Goal: Task Accomplishment & Management: Complete application form

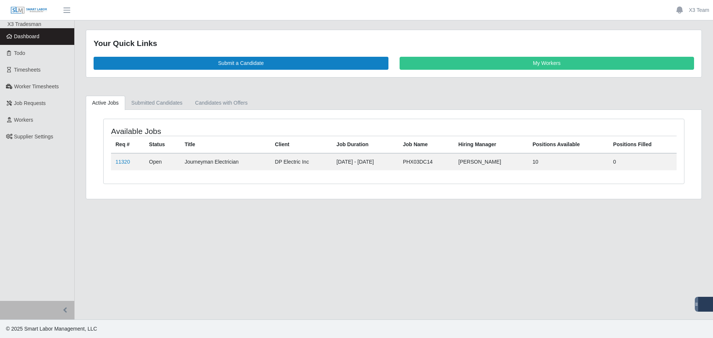
drag, startPoint x: 303, startPoint y: 262, endPoint x: 294, endPoint y: 261, distance: 8.6
click at [301, 261] on main "Your Quick Links Submit a Candidate My Workers Active Jobs Submitted Candidates…" at bounding box center [394, 169] width 638 height 299
click at [125, 163] on link "11320" at bounding box center [122, 162] width 14 height 6
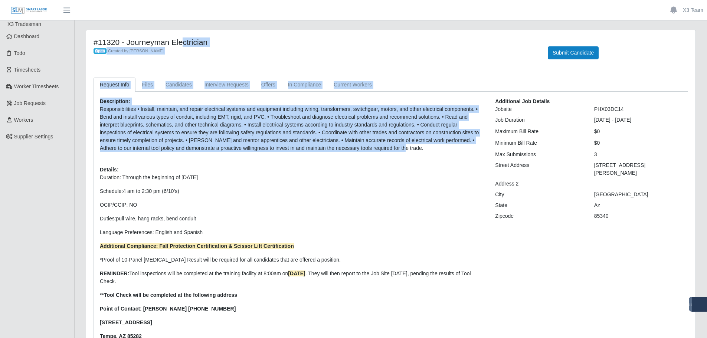
drag, startPoint x: 366, startPoint y: 149, endPoint x: 93, endPoint y: 43, distance: 293.4
click at [93, 43] on div "#11320 - Journeyman Electrician Open Created by [PERSON_NAME] Submit Candidate …" at bounding box center [391, 209] width 610 height 359
click at [225, 82] on link "Interview Requests" at bounding box center [226, 85] width 57 height 14
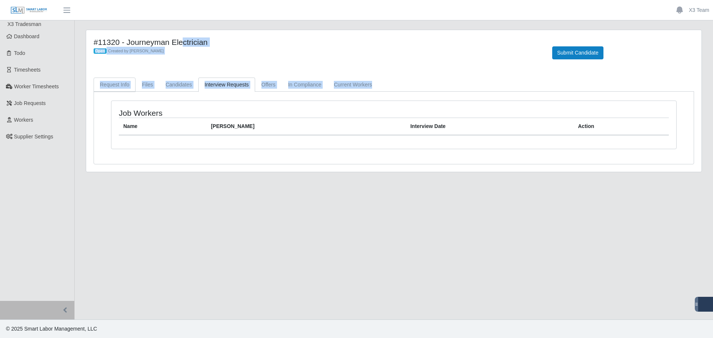
click at [113, 82] on link "Request Info" at bounding box center [115, 85] width 42 height 14
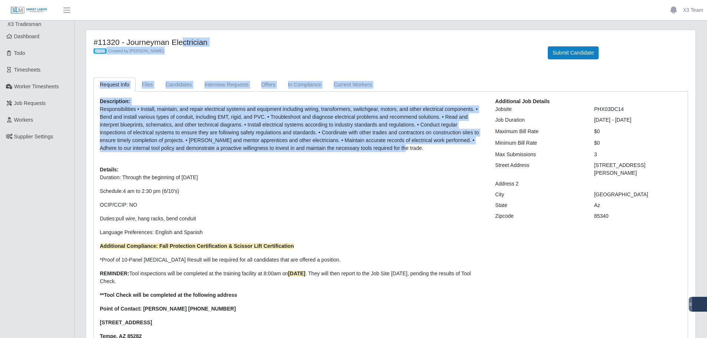
click at [328, 66] on div "#11320 - Journeyman Electrician Open Created by Jerrin Jaramillo Submit Candida…" at bounding box center [391, 53] width 606 height 31
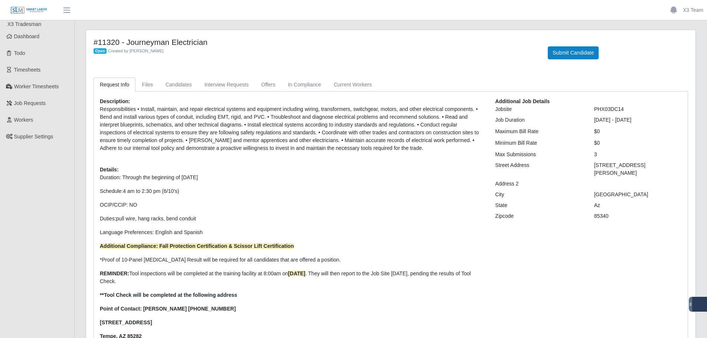
click at [438, 163] on div "Description: Responsibilities • Install, maintain, and repair electrical system…" at bounding box center [291, 237] width 395 height 278
click at [568, 58] on button "Submit Candidate" at bounding box center [573, 52] width 51 height 13
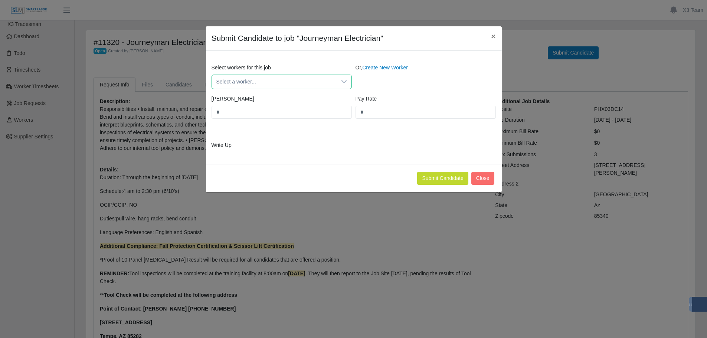
click at [251, 85] on span "Select a worker..." at bounding box center [274, 82] width 125 height 14
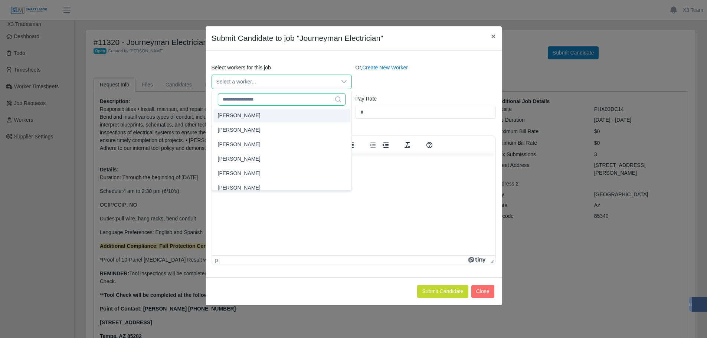
click at [261, 101] on input "text" at bounding box center [282, 99] width 128 height 13
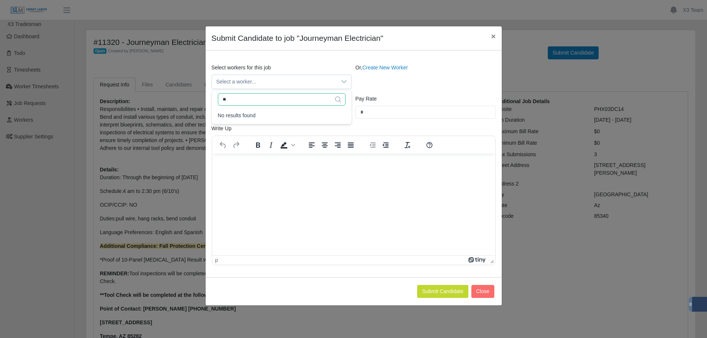
type input "*"
type input "******"
click at [306, 97] on input "******" at bounding box center [282, 99] width 128 height 13
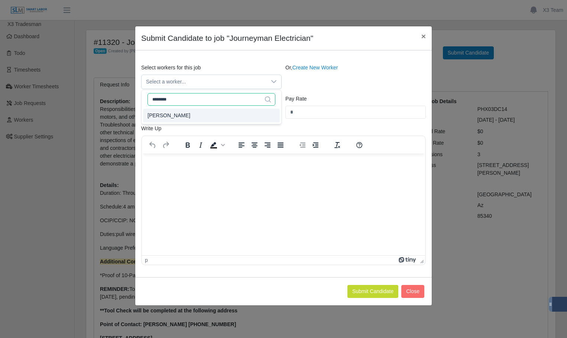
type input "********"
type input "*****"
click at [174, 113] on li "[PERSON_NAME]" at bounding box center [211, 116] width 137 height 14
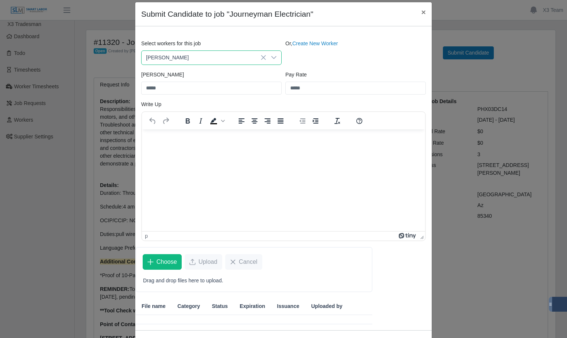
scroll to position [37, 0]
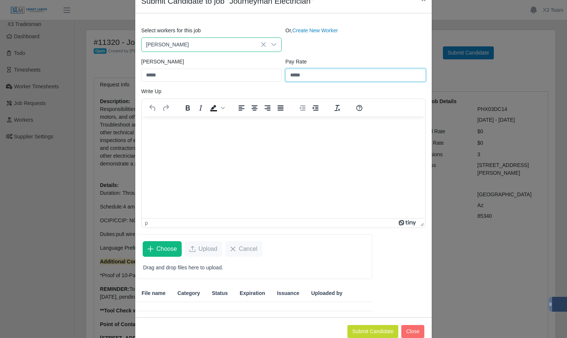
drag, startPoint x: 314, startPoint y: 74, endPoint x: 215, endPoint y: 74, distance: 99.5
click at [215, 74] on div "Bill Rate ***** Pay Rate *****" at bounding box center [283, 73] width 288 height 30
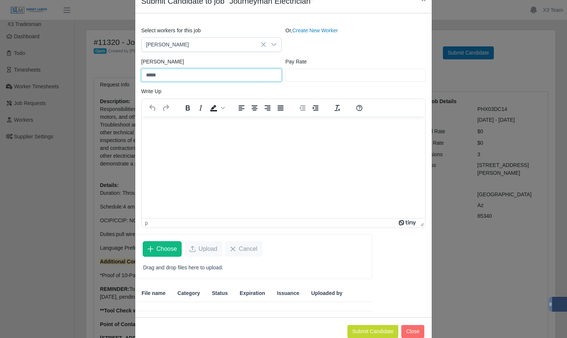
click at [166, 72] on input "*****" at bounding box center [211, 75] width 140 height 13
type input "*"
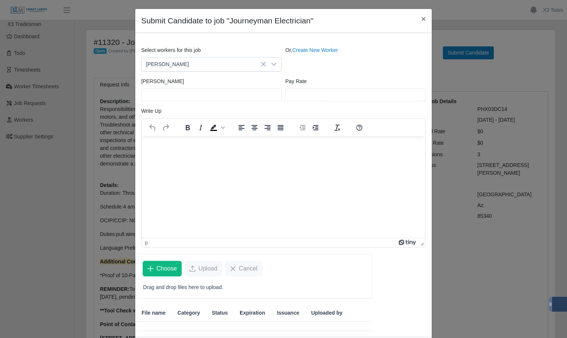
scroll to position [0, 0]
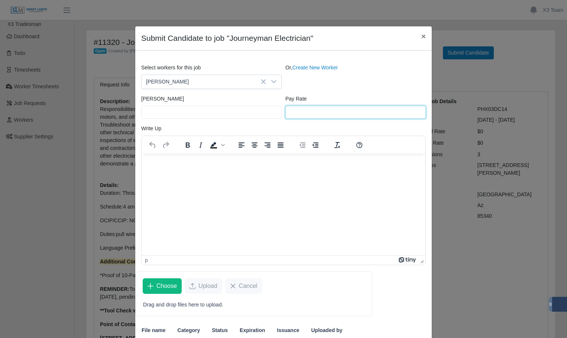
click at [338, 111] on input "Pay Rate" at bounding box center [355, 112] width 140 height 13
type input "**"
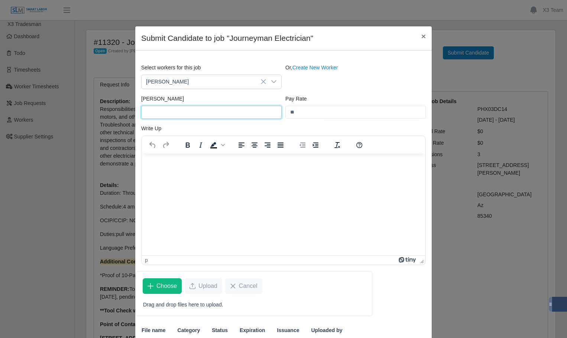
click at [175, 116] on input "[PERSON_NAME]" at bounding box center [211, 112] width 140 height 13
type input "*****"
click at [249, 173] on html at bounding box center [283, 163] width 283 height 20
paste body "Rich Text Area. Press ALT-0 for help."
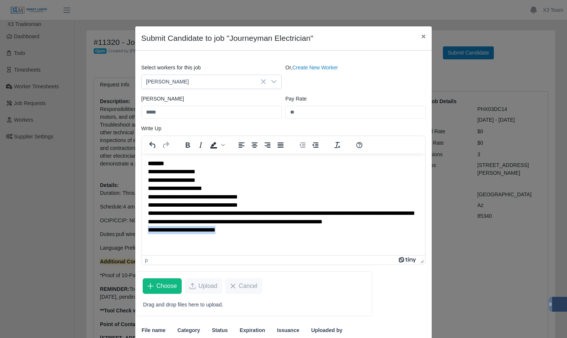
drag, startPoint x: 231, startPoint y: 231, endPoint x: 241, endPoint y: 385, distance: 154.1
click at [142, 231] on html "**********" at bounding box center [283, 196] width 283 height 87
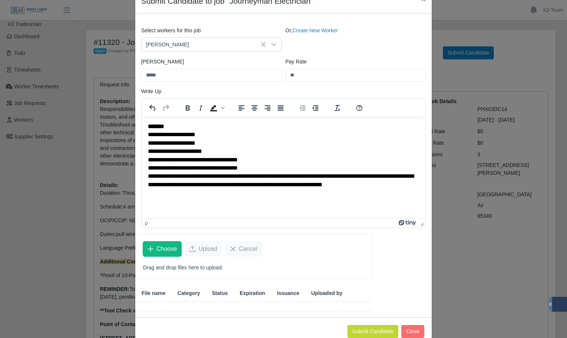
scroll to position [55, 0]
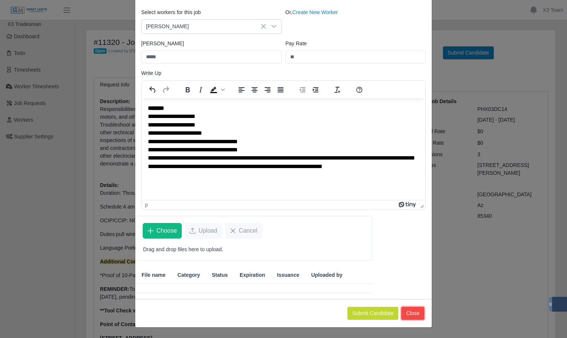
click at [413, 313] on button "Close" at bounding box center [412, 313] width 23 height 13
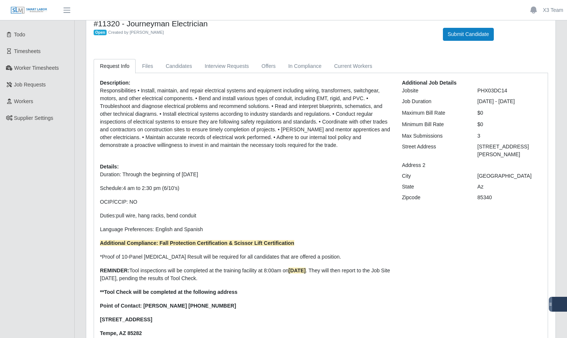
scroll to position [0, 0]
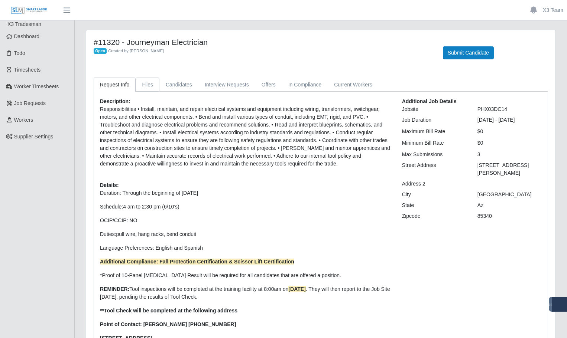
click at [149, 85] on link "Files" at bounding box center [148, 85] width 24 height 14
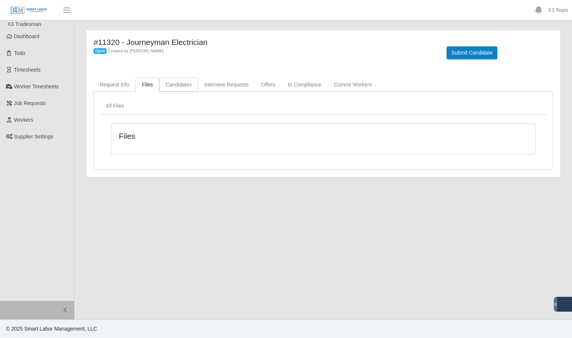
click at [179, 85] on link "Candidates" at bounding box center [178, 85] width 39 height 14
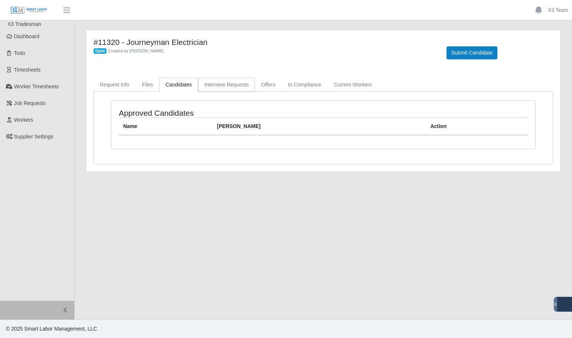
click at [213, 85] on link "Interview Requests" at bounding box center [226, 85] width 57 height 14
click at [294, 77] on div "#11320 - Journeyman Electrician Open Created by Jerrin Jaramillo Submit Candida…" at bounding box center [323, 101] width 475 height 142
click at [264, 87] on link "Offers" at bounding box center [268, 85] width 27 height 14
click at [309, 91] on link "In Compliance" at bounding box center [305, 85] width 46 height 14
click at [345, 87] on link "Current Workers" at bounding box center [352, 85] width 50 height 14
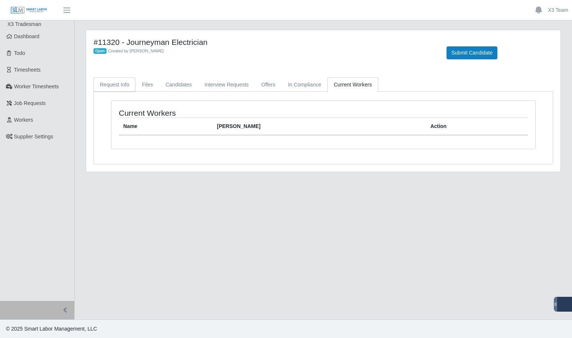
click at [113, 83] on link "Request Info" at bounding box center [115, 85] width 42 height 14
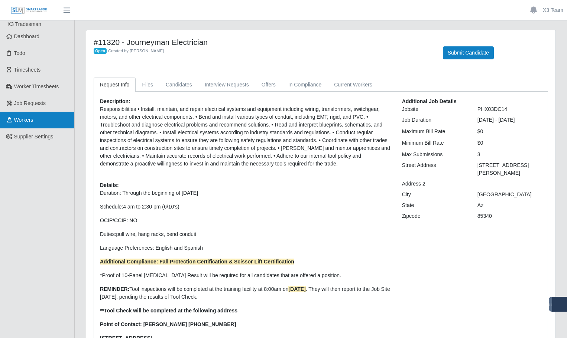
click at [31, 127] on link "Workers" at bounding box center [37, 120] width 74 height 17
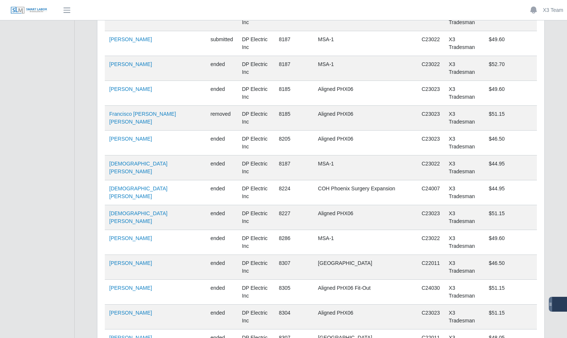
scroll to position [2833, 0]
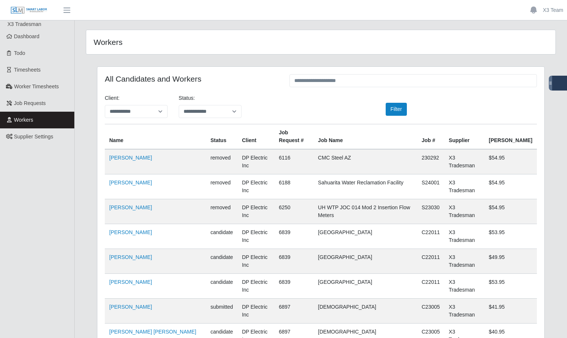
scroll to position [2833, 0]
